Goal: Transaction & Acquisition: Obtain resource

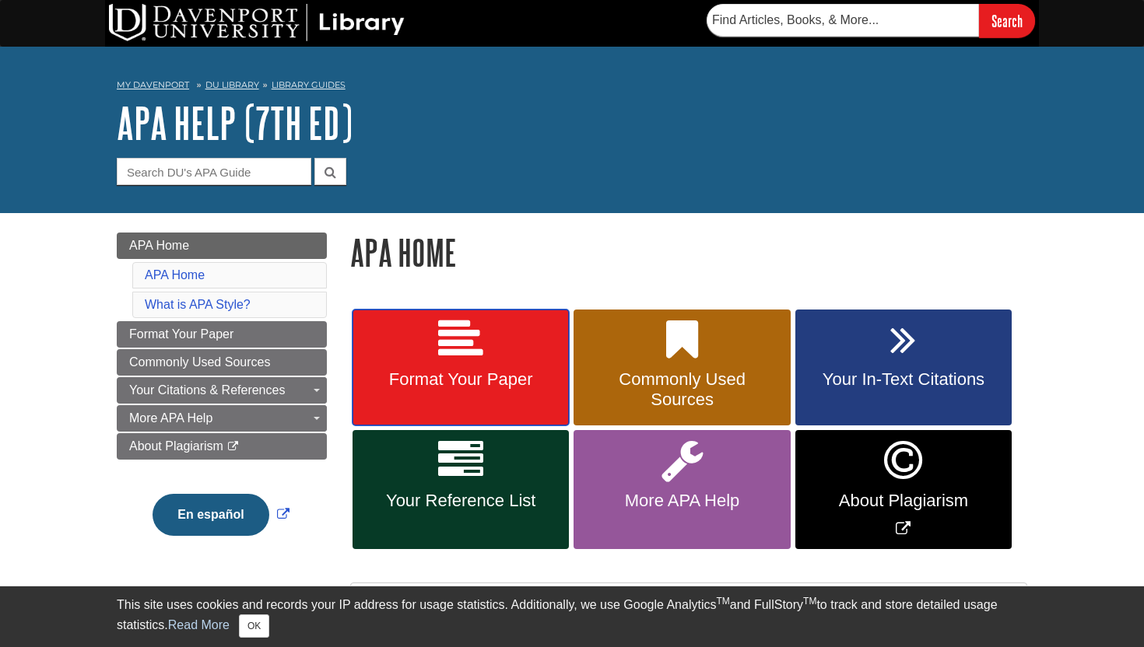
click at [439, 349] on icon at bounding box center [460, 339] width 45 height 45
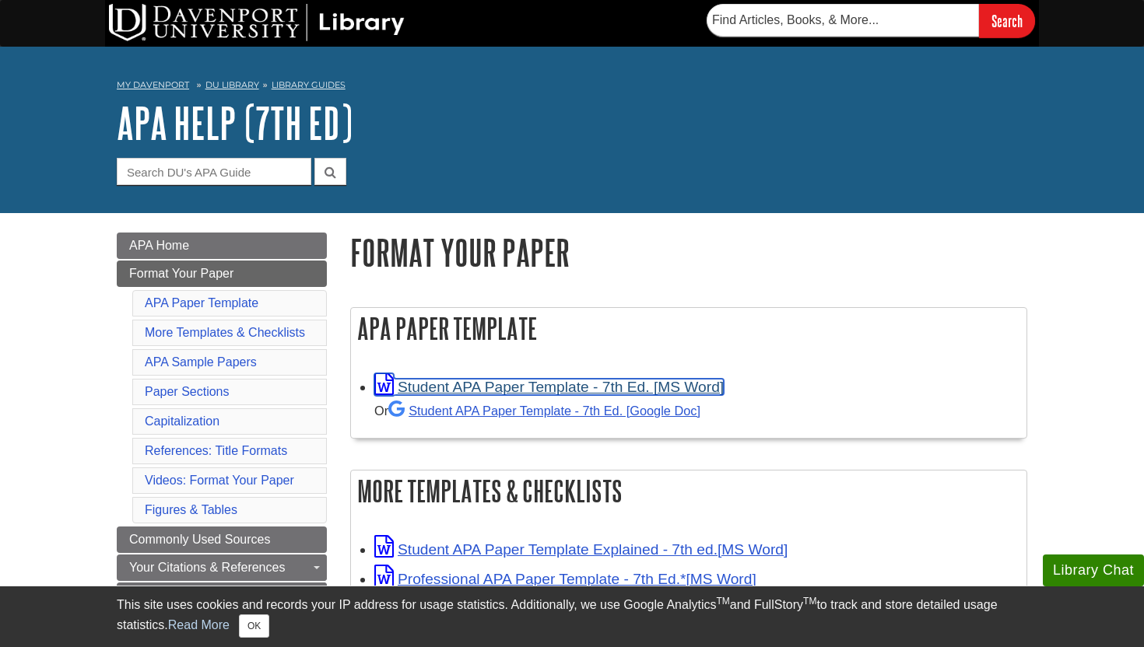
click at [495, 391] on link "Student APA Paper Template - 7th Ed. [MS Word]" at bounding box center [548, 387] width 349 height 16
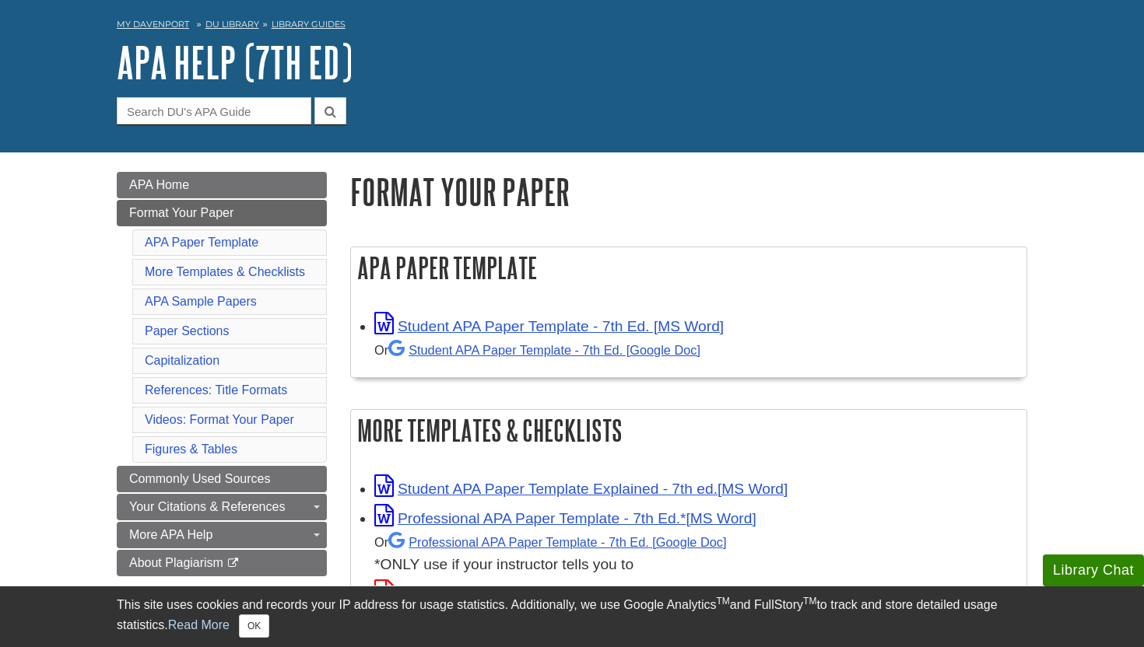
click at [818, 350] on div "Or Student APA Paper Template - 7th Ed. [Google Doc]" at bounding box center [696, 349] width 644 height 23
click at [677, 354] on link "Student APA Paper Template - 7th Ed. [Google Doc]" at bounding box center [544, 350] width 312 height 14
